Goal: Use online tool/utility: Utilize a website feature to perform a specific function

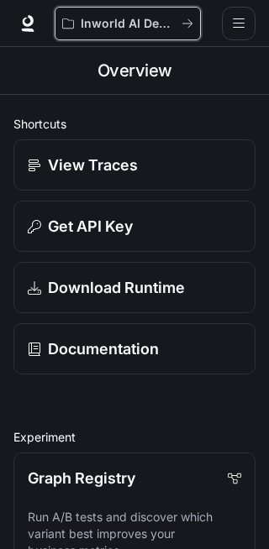
click at [176, 24] on div "Inworld AI Demos" at bounding box center [121, 24] width 119 height 14
click at [185, 26] on icon "All workspaces" at bounding box center [187, 24] width 12 height 12
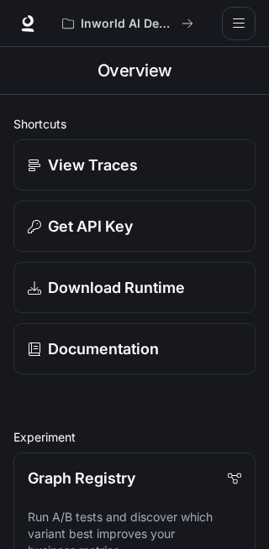
click at [76, 483] on p "Graph Registry" at bounding box center [81, 478] width 107 height 23
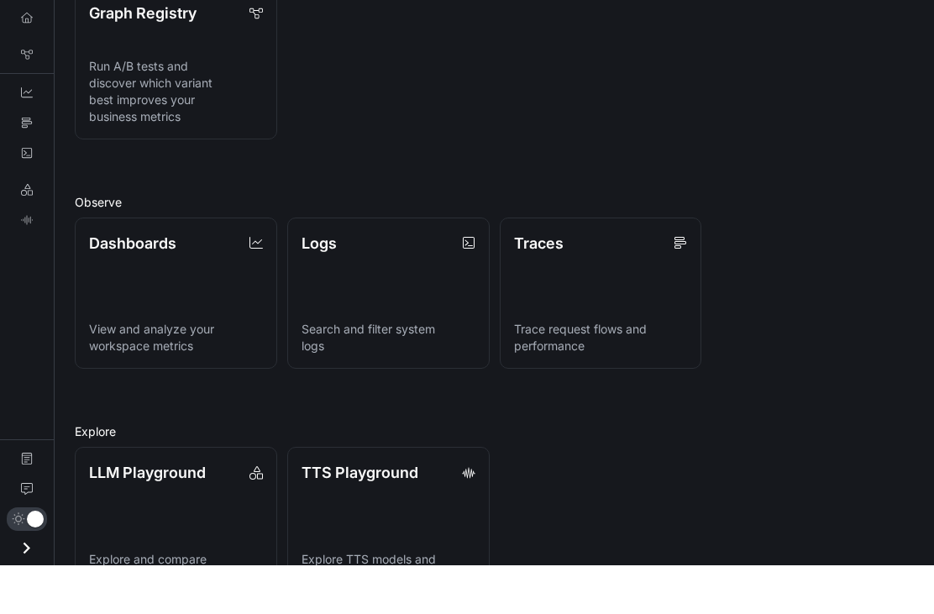
scroll to position [233, 0]
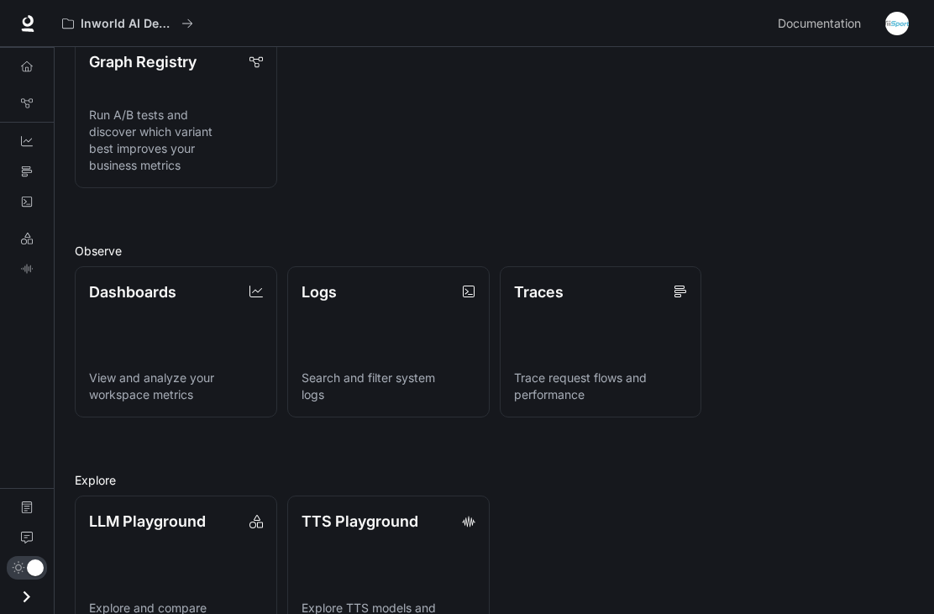
click at [268, 548] on link "TTS Playground Explore TTS models and test voice generation" at bounding box center [388, 571] width 202 height 152
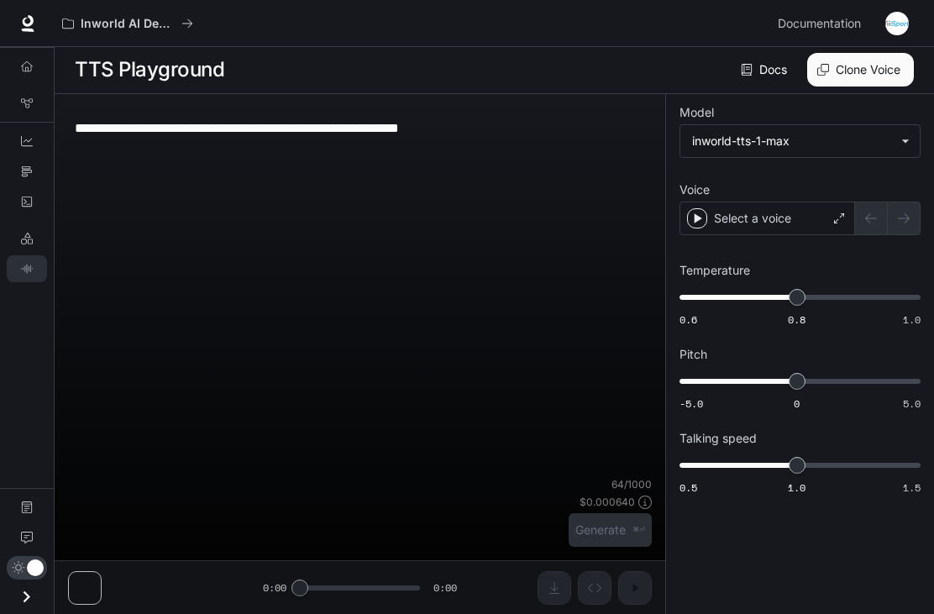
scroll to position [1, 0]
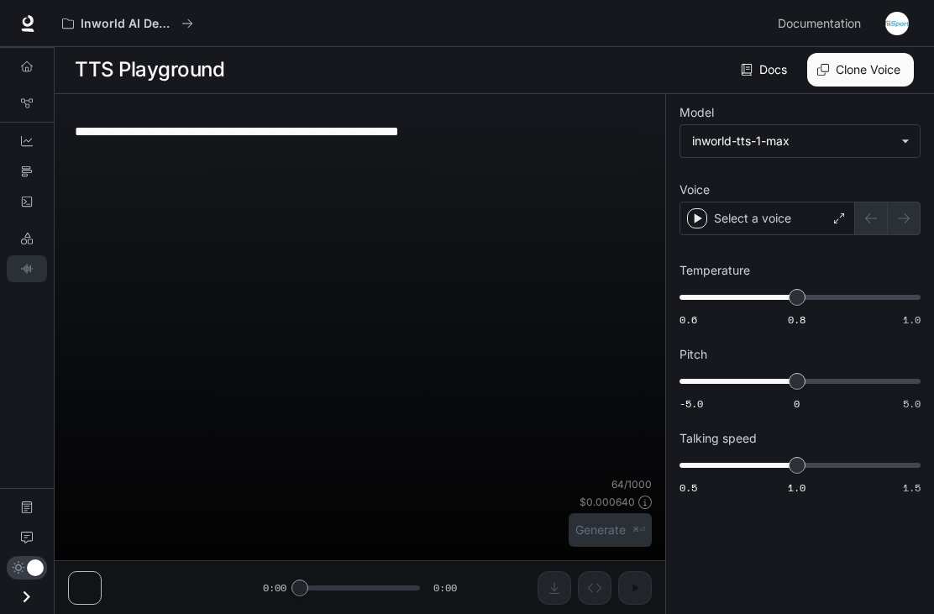
type textarea "**********"
type input "*"
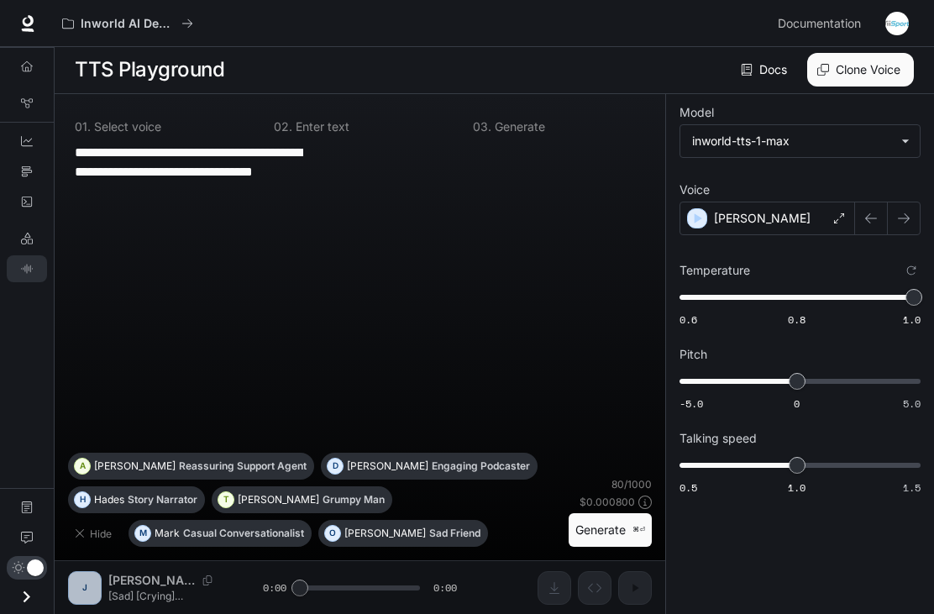
scroll to position [0, 0]
